Goal: Transaction & Acquisition: Purchase product/service

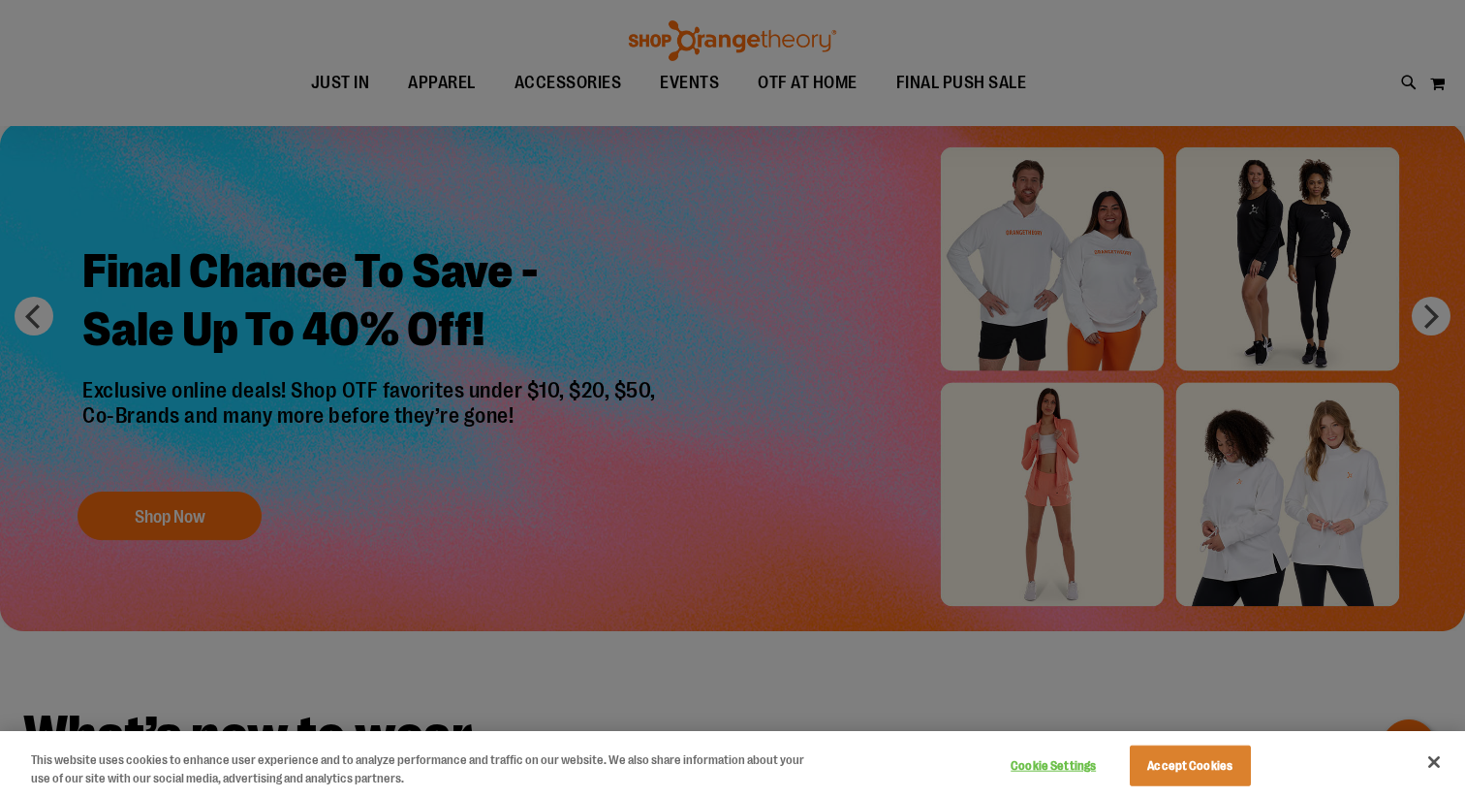
scroll to position [93, 0]
click at [794, 427] on div at bounding box center [732, 399] width 1465 height 798
click at [1057, 765] on button "Cookie Settings" at bounding box center [1053, 765] width 121 height 39
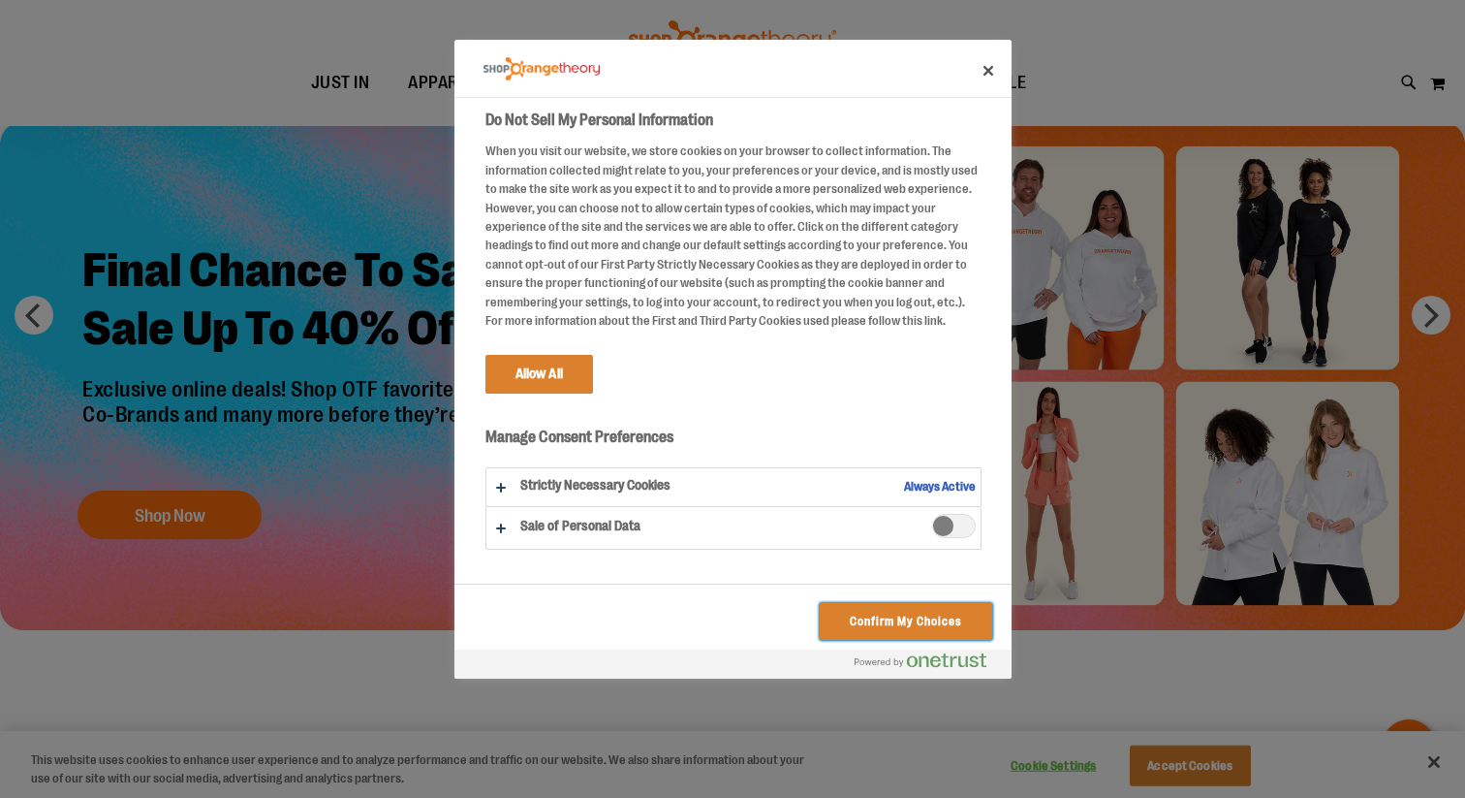
click at [866, 622] on button "Confirm My Choices" at bounding box center [906, 621] width 172 height 37
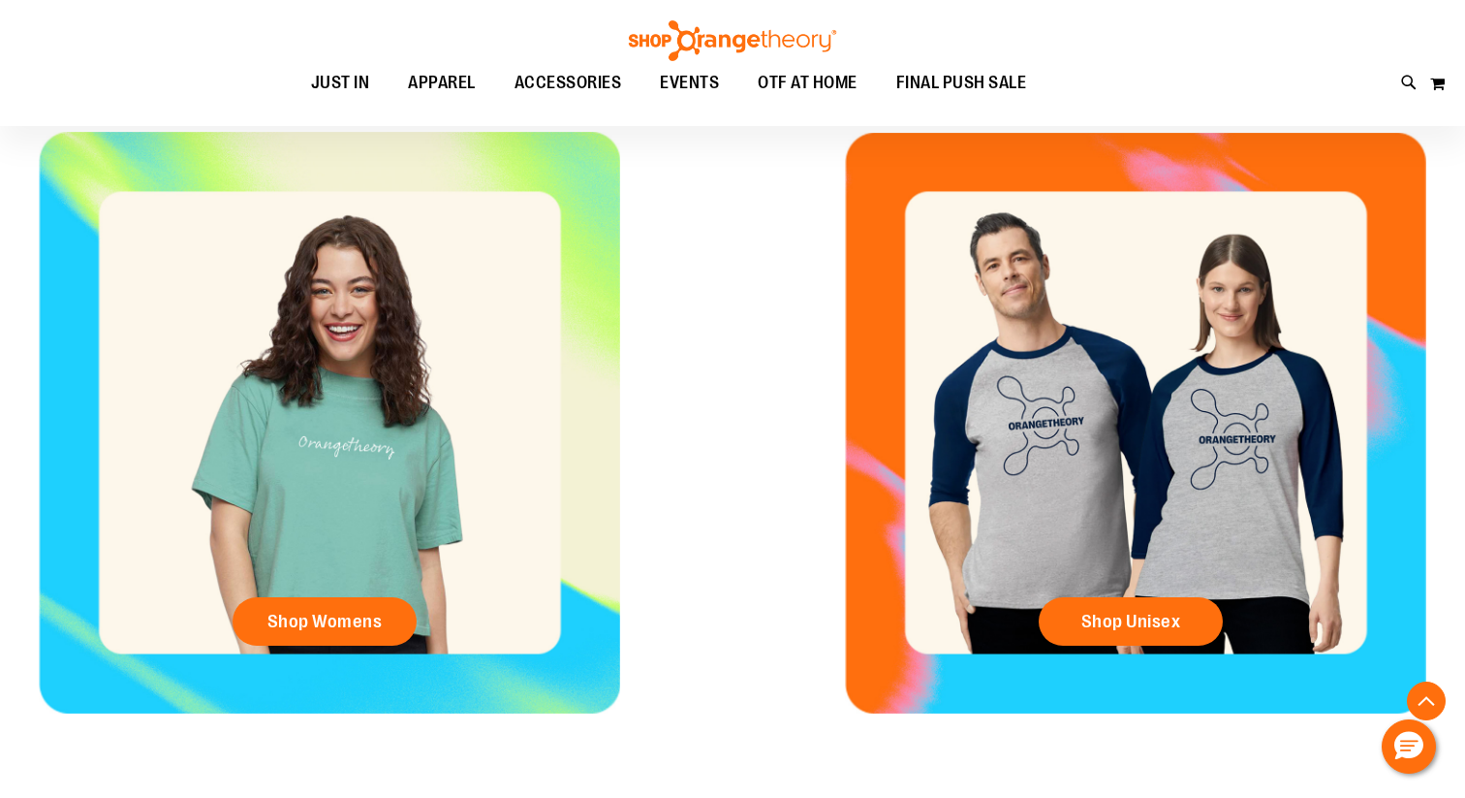
scroll to position [776, 0]
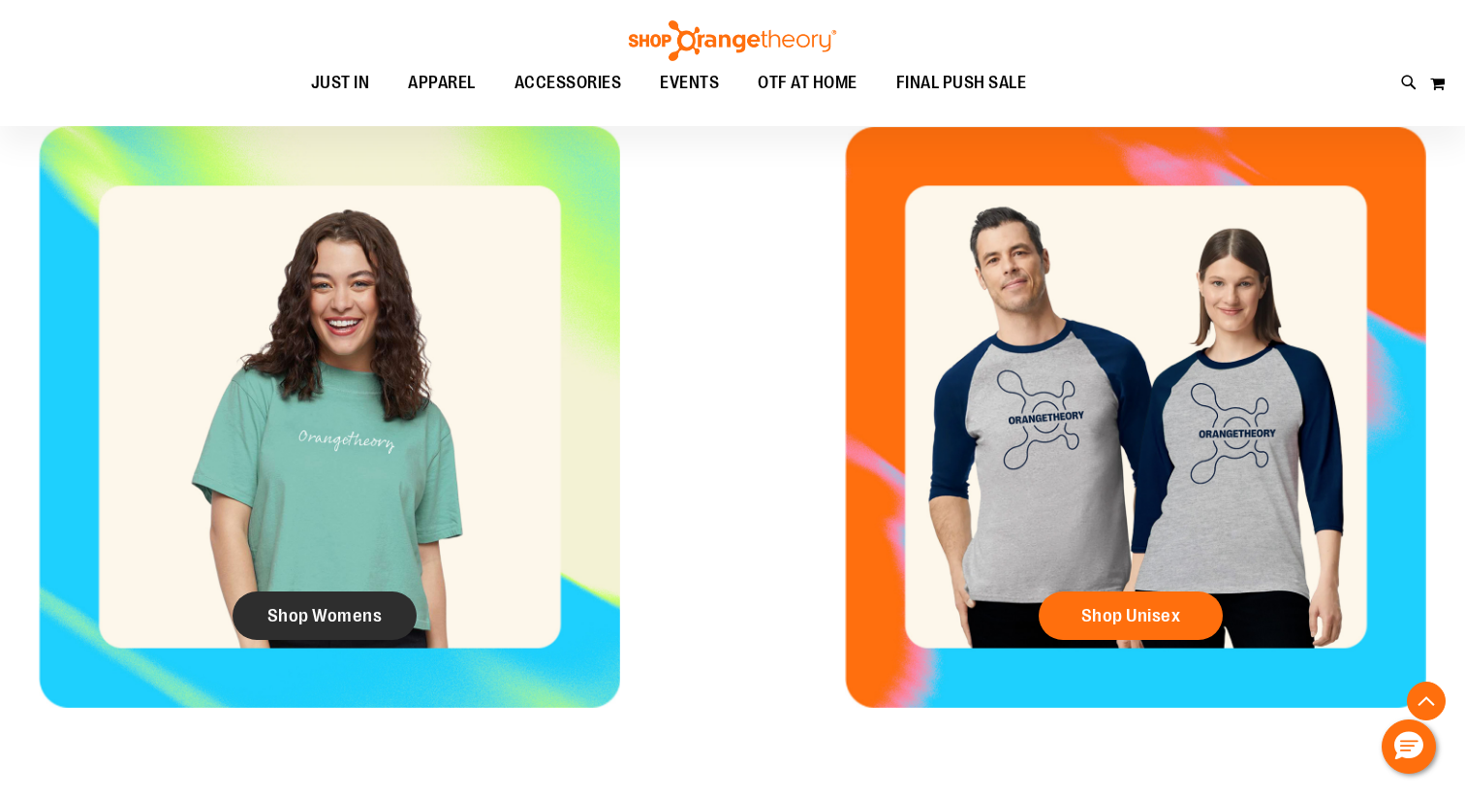
click at [306, 611] on span "Shop Womens" at bounding box center [324, 615] width 115 height 21
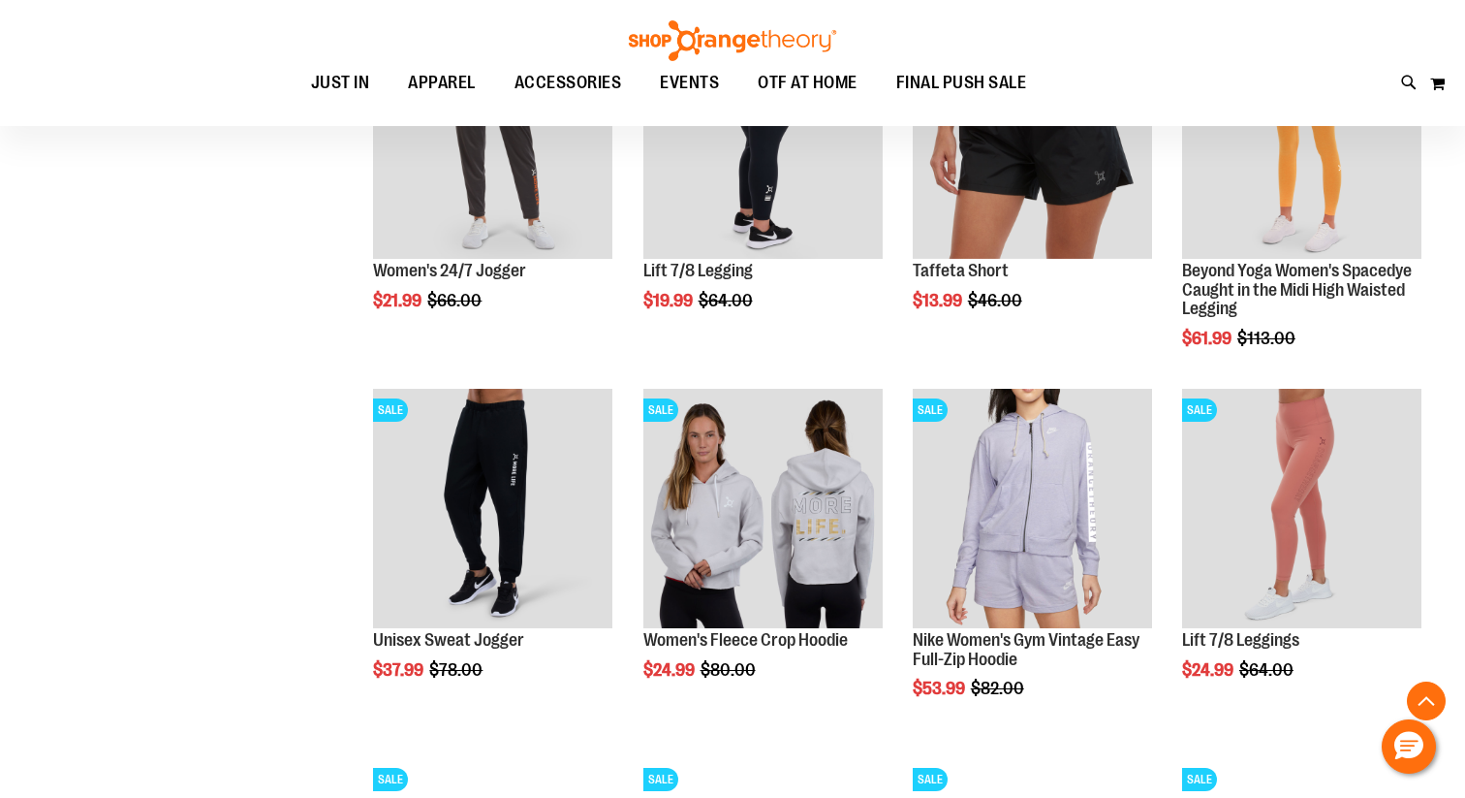
scroll to position [1121, 0]
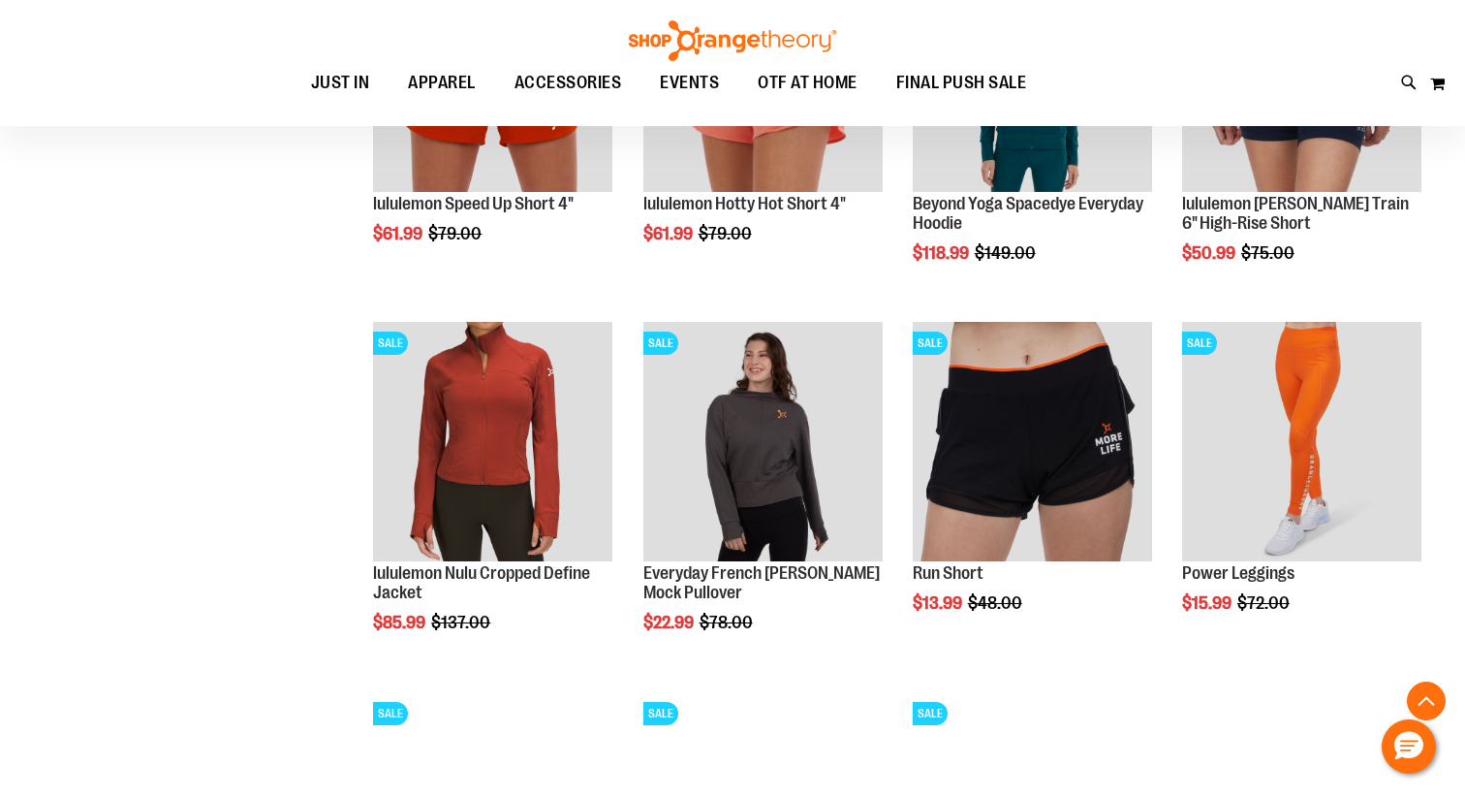
scroll to position [2699, 0]
